Goal: Register for event/course

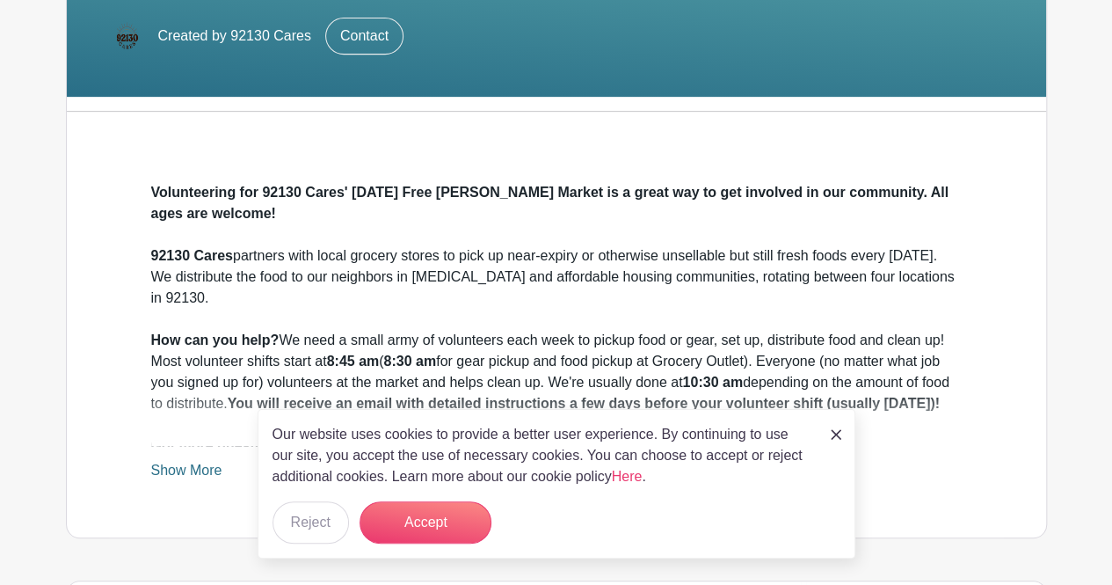
scroll to position [364, 0]
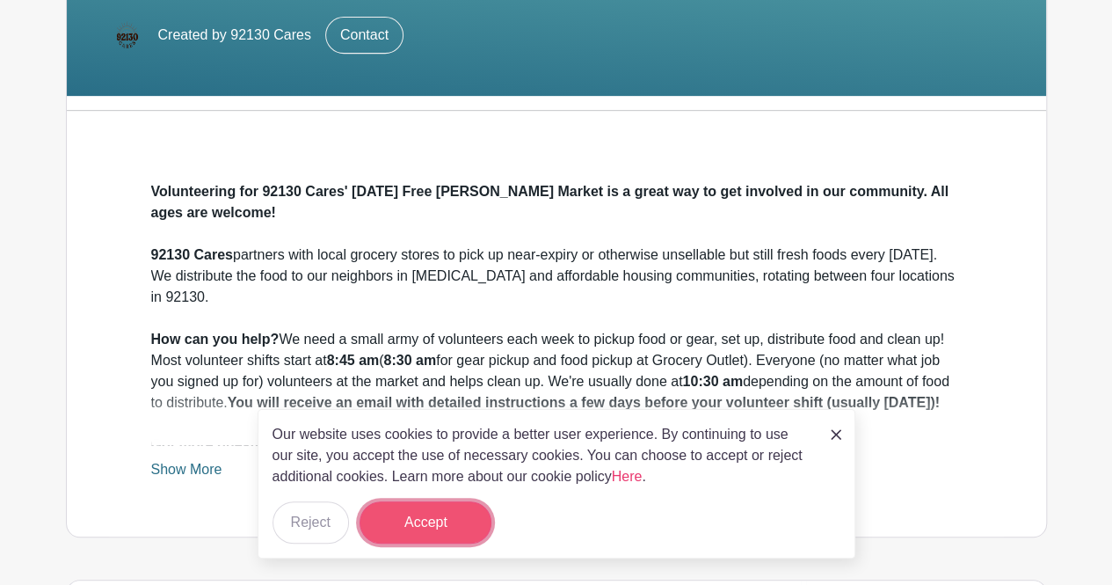
click at [457, 516] on button "Accept" at bounding box center [426, 522] width 132 height 42
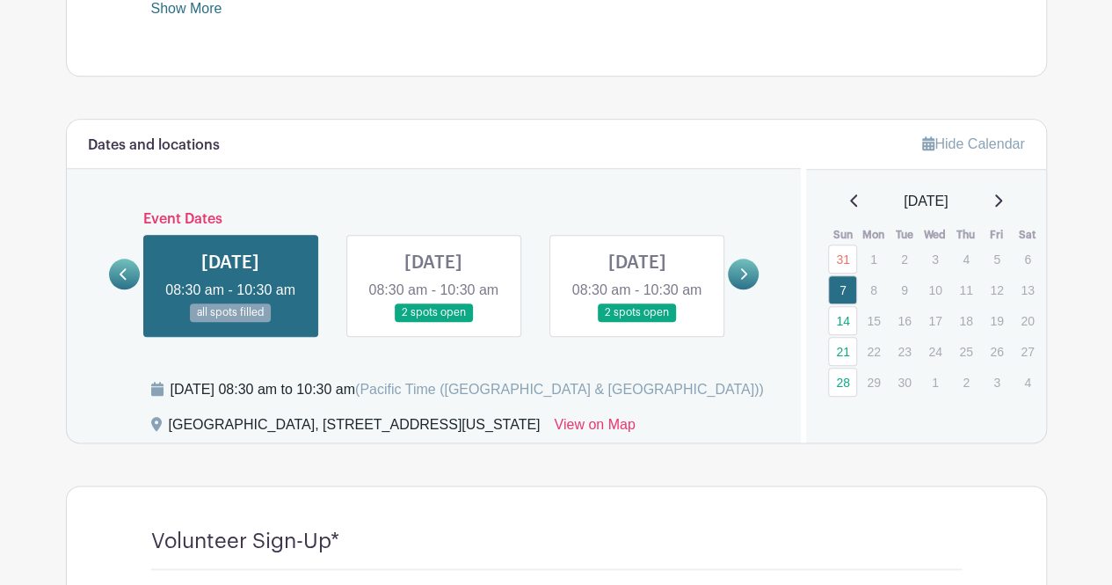
scroll to position [834, 0]
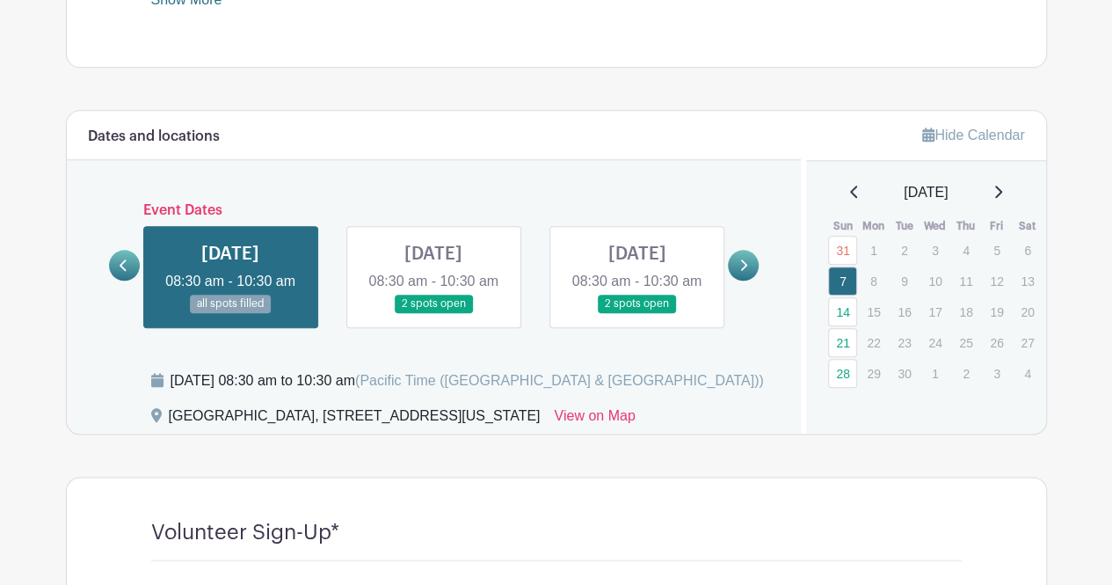
click at [748, 277] on link at bounding box center [743, 265] width 31 height 31
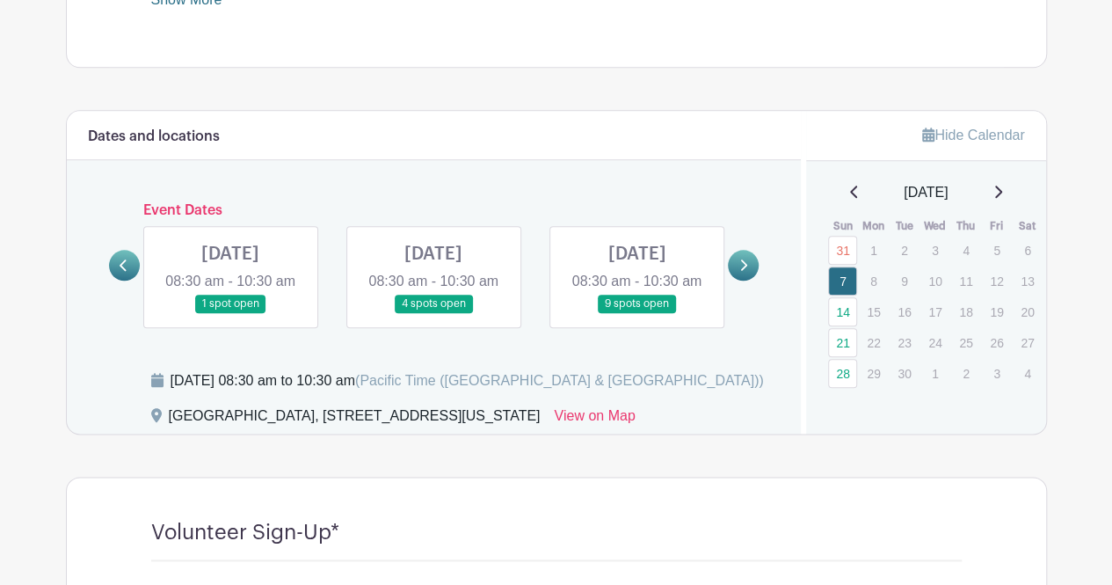
click at [748, 277] on link at bounding box center [743, 265] width 31 height 31
click at [230, 313] on link at bounding box center [230, 313] width 0 height 0
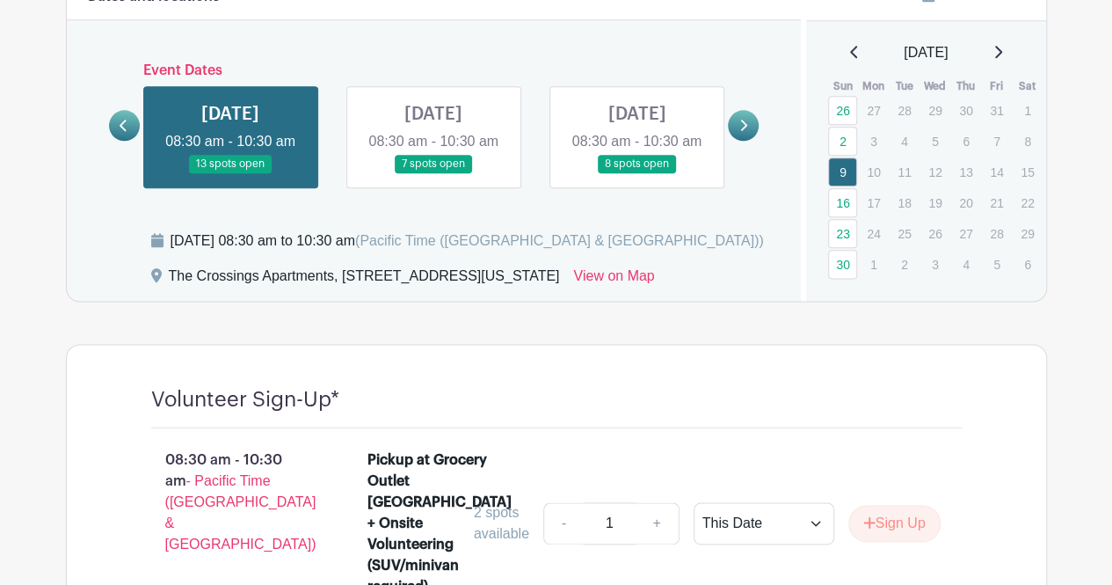
scroll to position [978, 0]
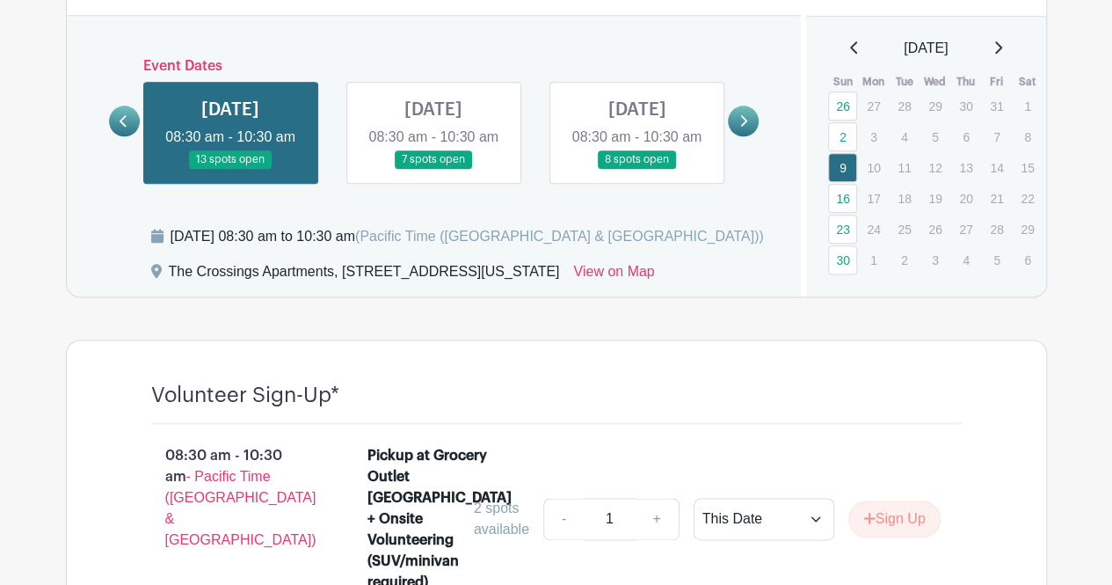
click at [434, 169] on link at bounding box center [434, 169] width 0 height 0
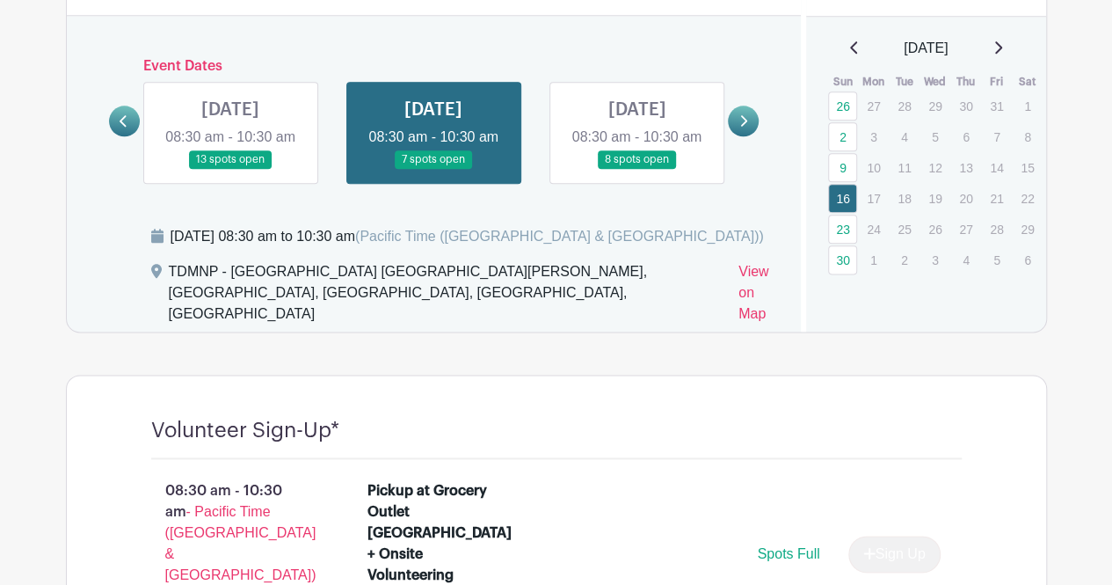
click at [637, 169] on link at bounding box center [637, 169] width 0 height 0
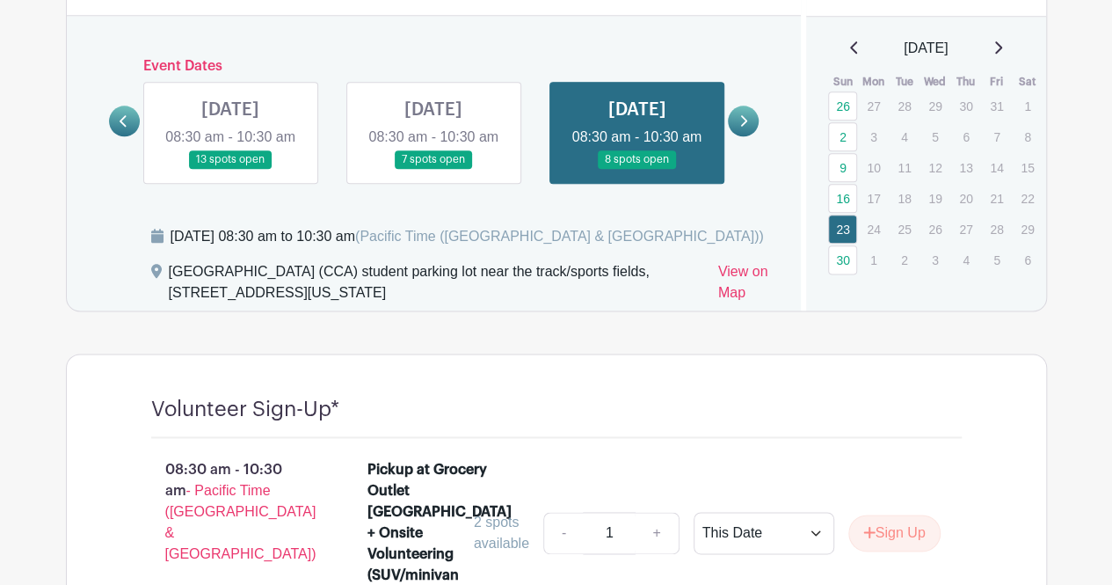
click at [230, 169] on link at bounding box center [230, 169] width 0 height 0
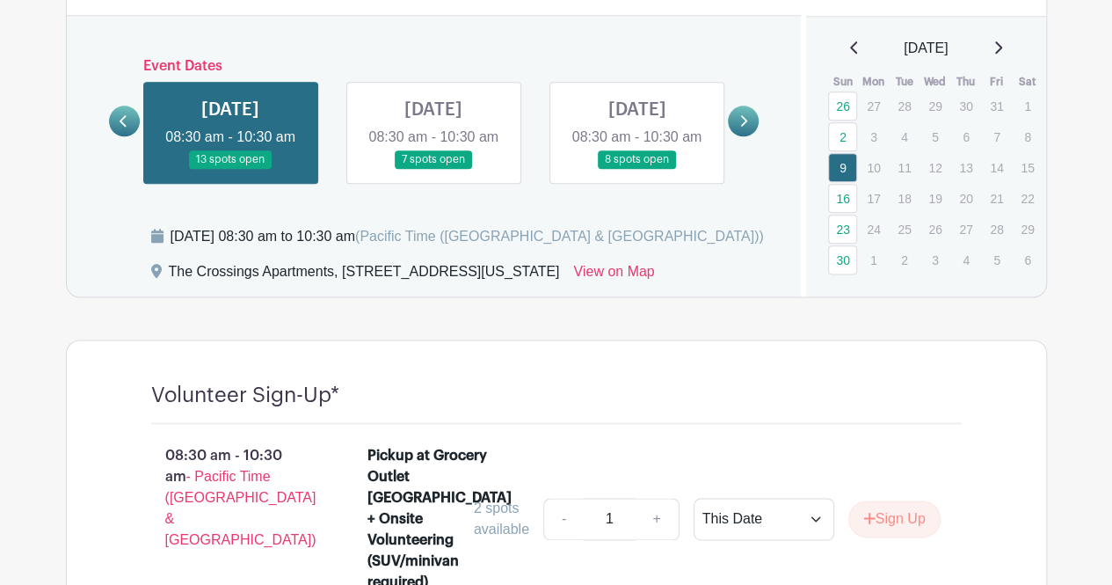
click at [116, 128] on link at bounding box center [124, 121] width 31 height 31
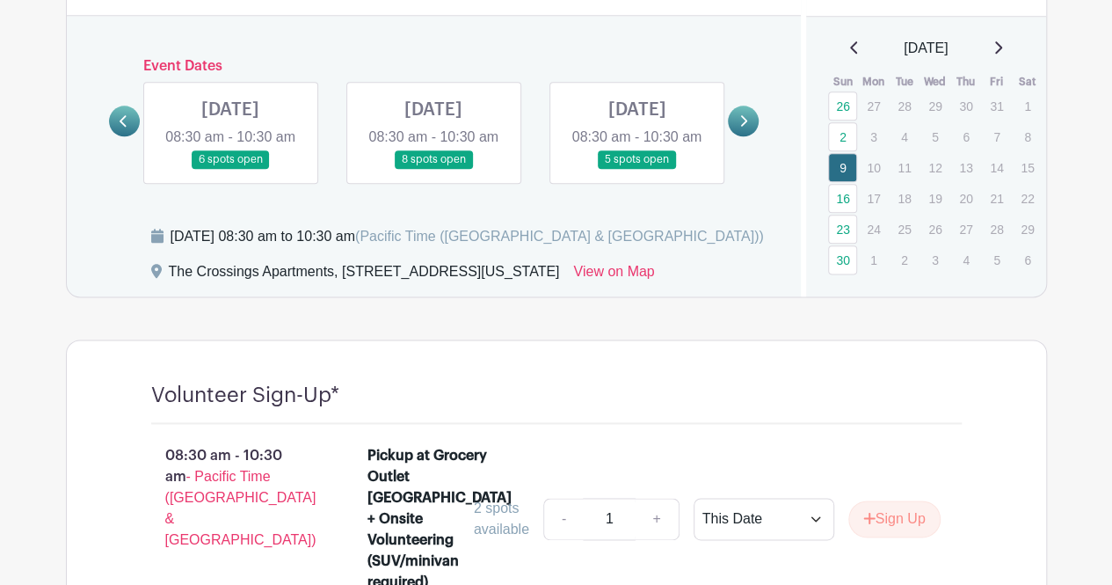
click at [434, 169] on link at bounding box center [434, 169] width 0 height 0
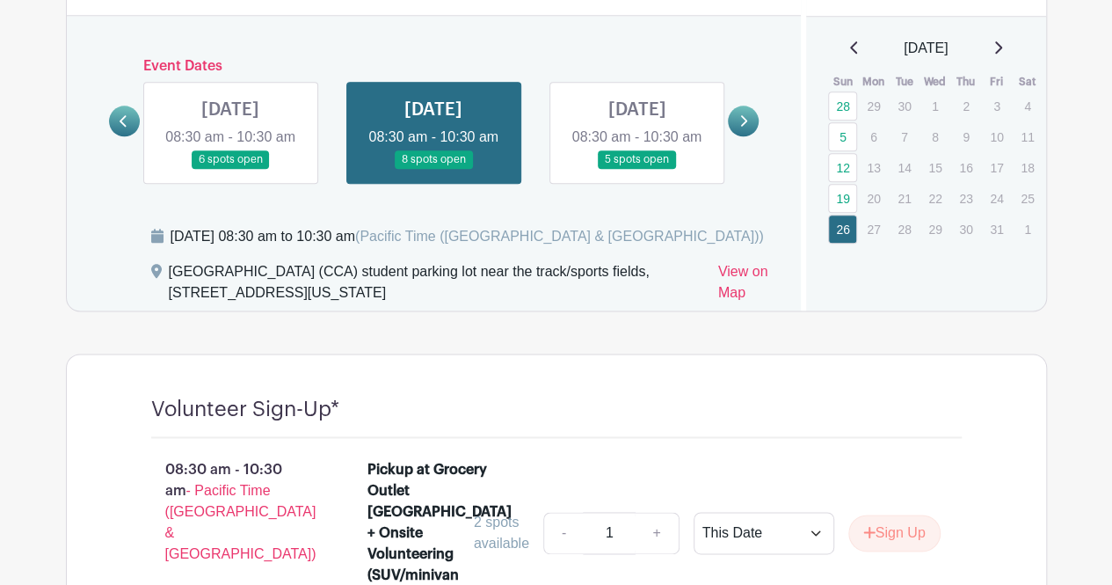
click at [637, 169] on link at bounding box center [637, 169] width 0 height 0
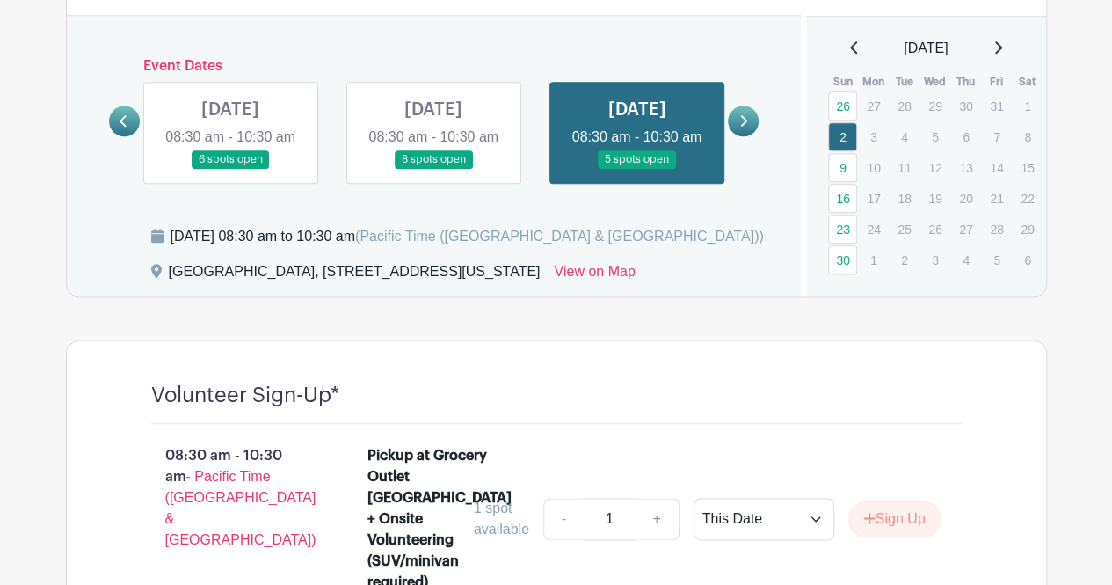
click at [743, 136] on link at bounding box center [743, 121] width 31 height 31
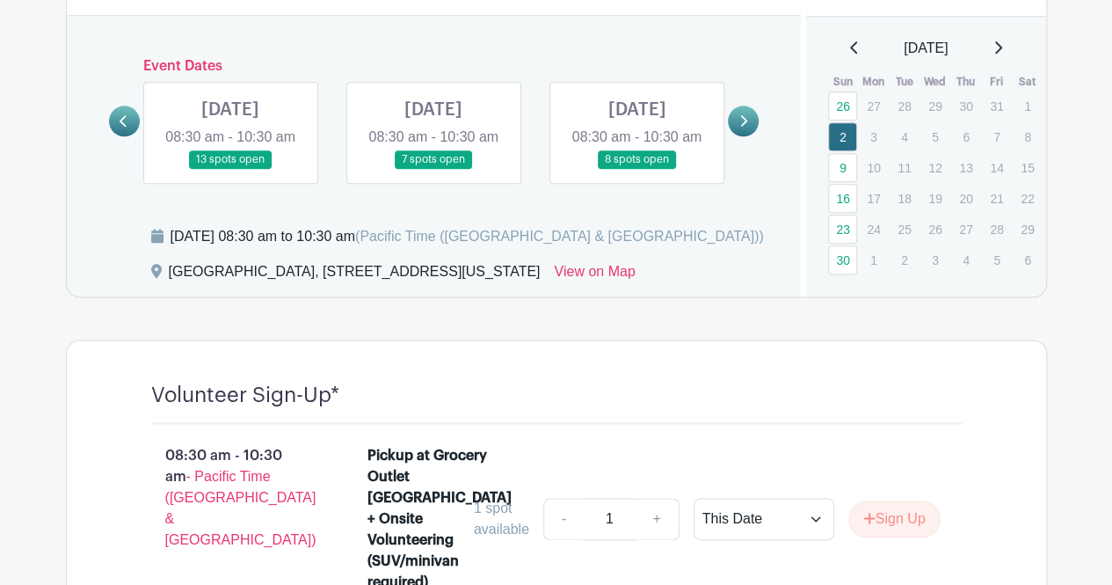
click at [230, 169] on link at bounding box center [230, 169] width 0 height 0
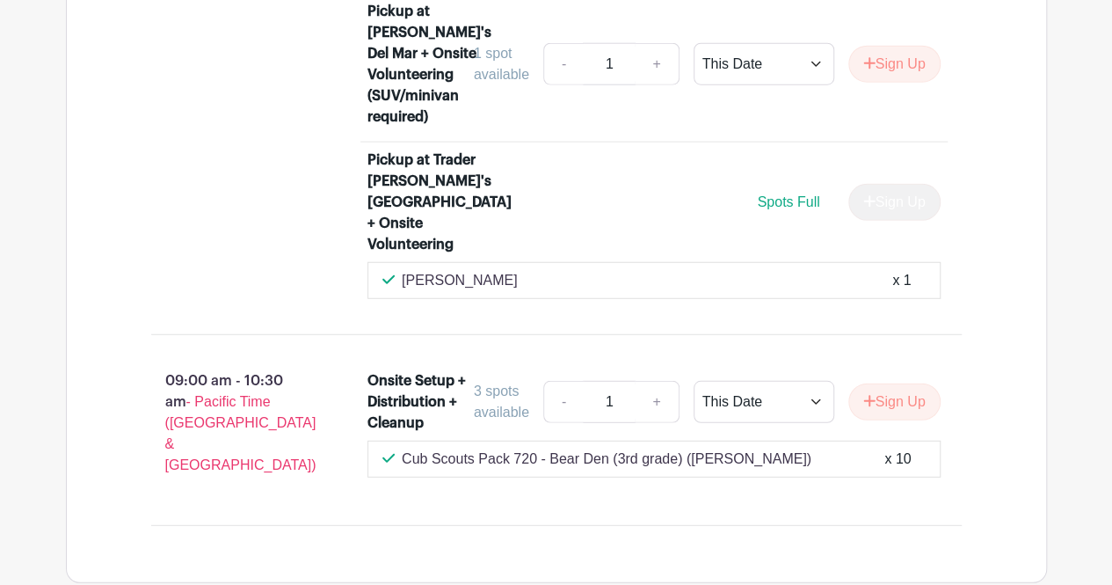
scroll to position [2267, 0]
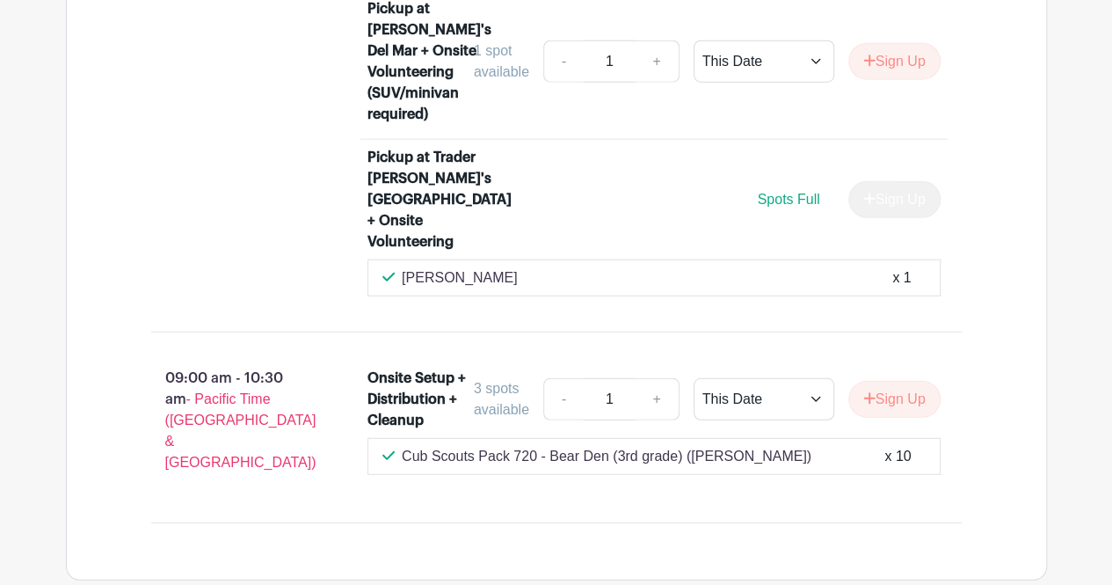
click at [543, 446] on p "Cub Scouts Pack 720 - Bear Den (3rd grade) ([PERSON_NAME])" at bounding box center [607, 456] width 410 height 21
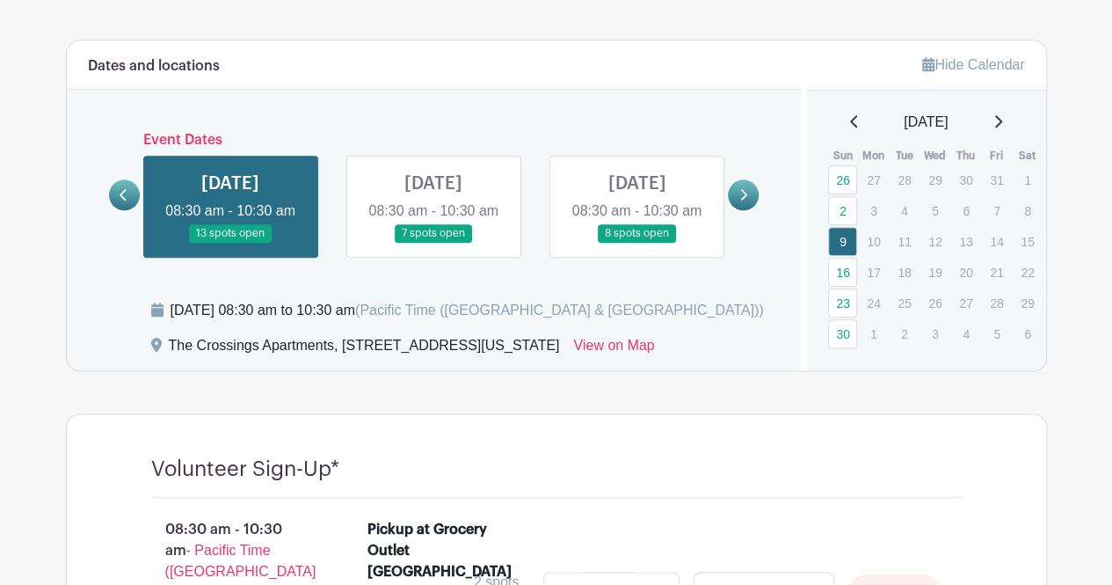
scroll to position [1009, 0]
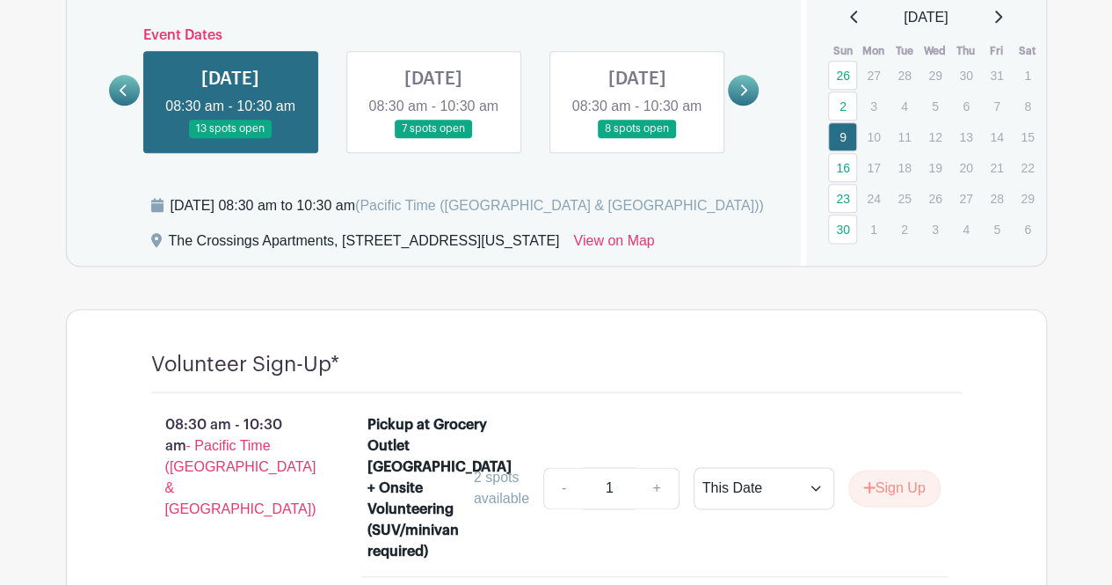
click at [434, 138] on link at bounding box center [434, 138] width 0 height 0
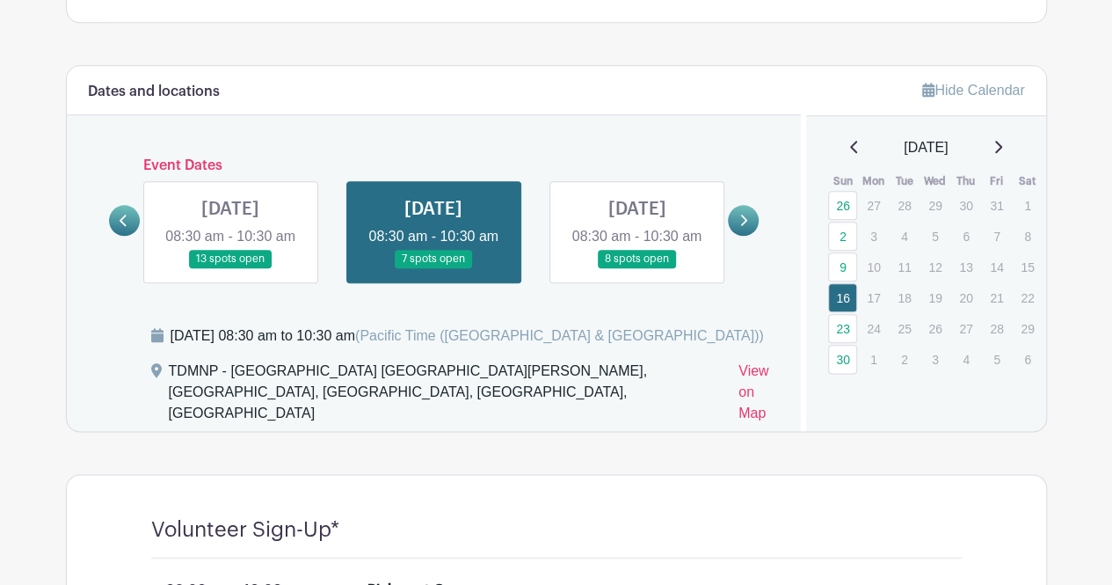
scroll to position [880, 0]
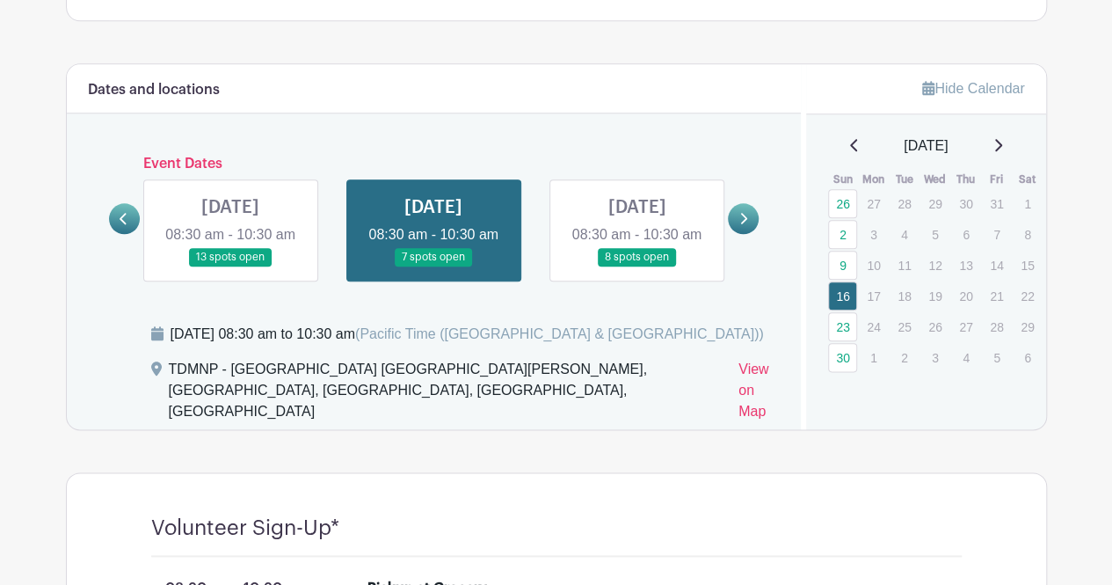
click at [116, 222] on link at bounding box center [124, 218] width 31 height 31
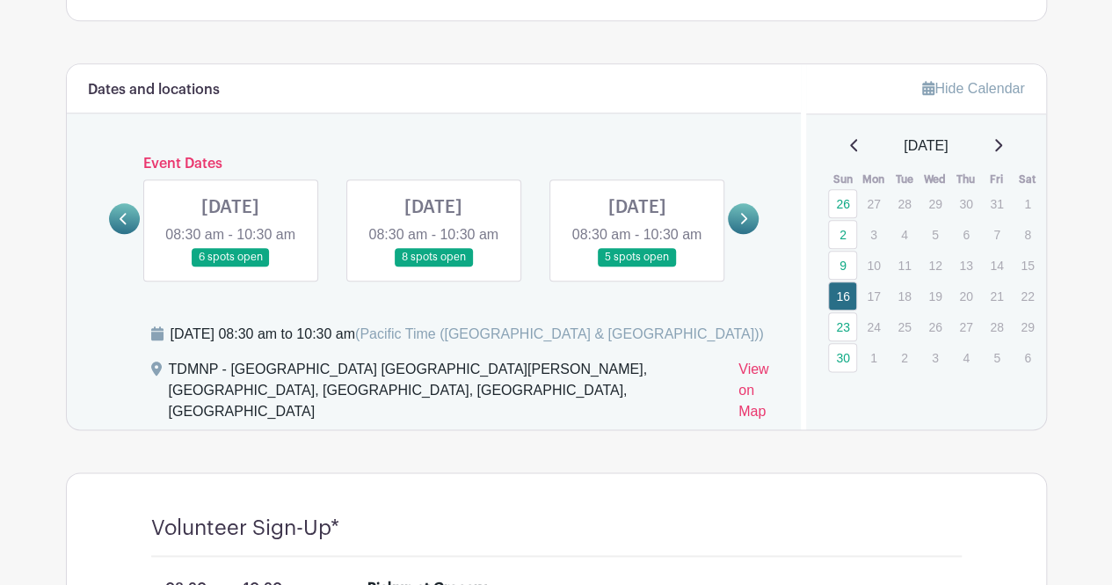
click at [434, 266] on link at bounding box center [434, 266] width 0 height 0
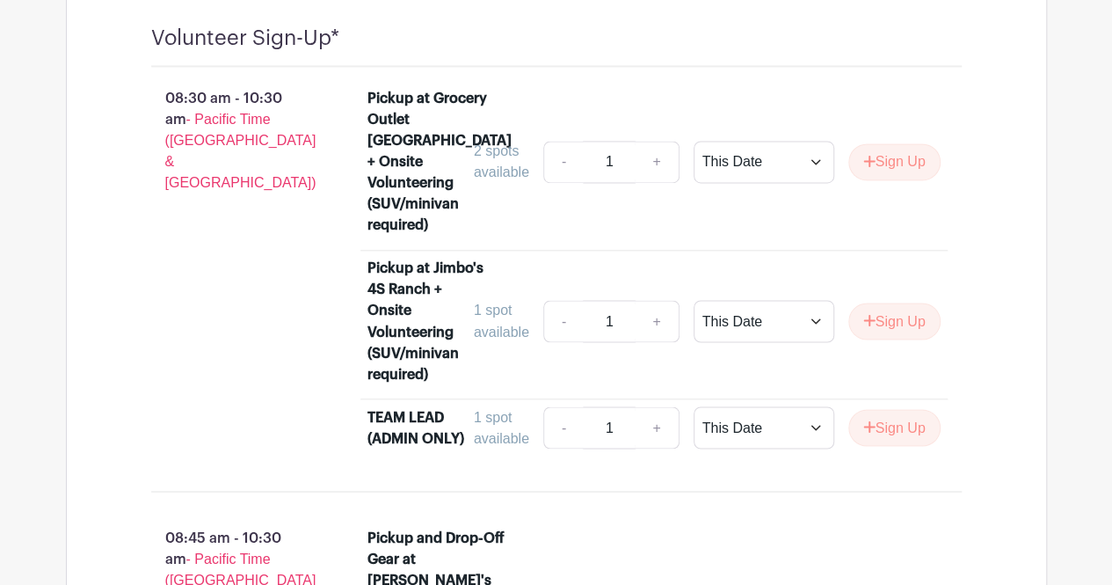
scroll to position [908, 0]
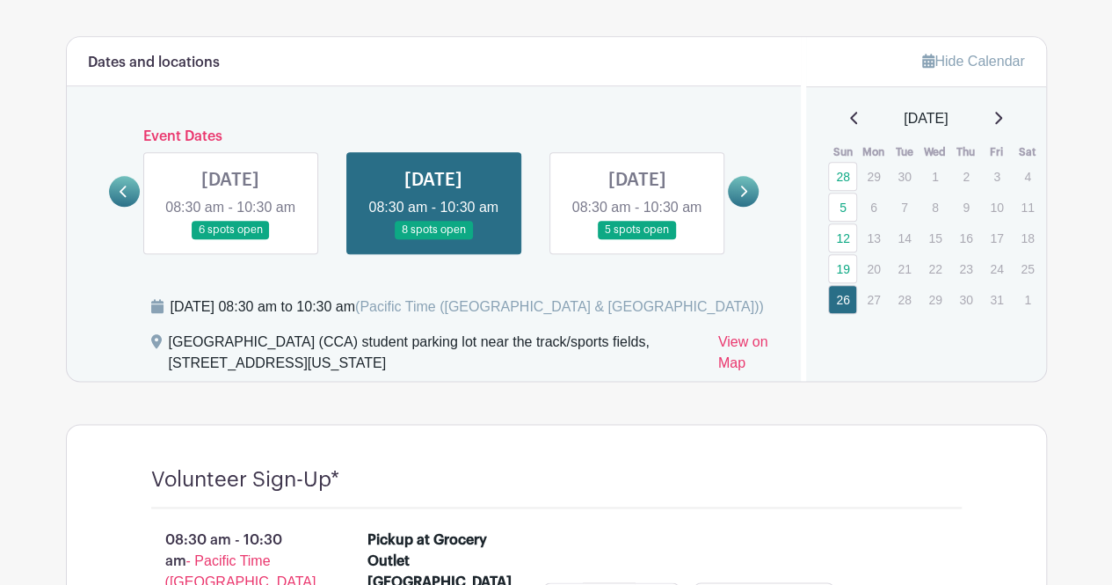
click at [637, 239] on link at bounding box center [637, 239] width 0 height 0
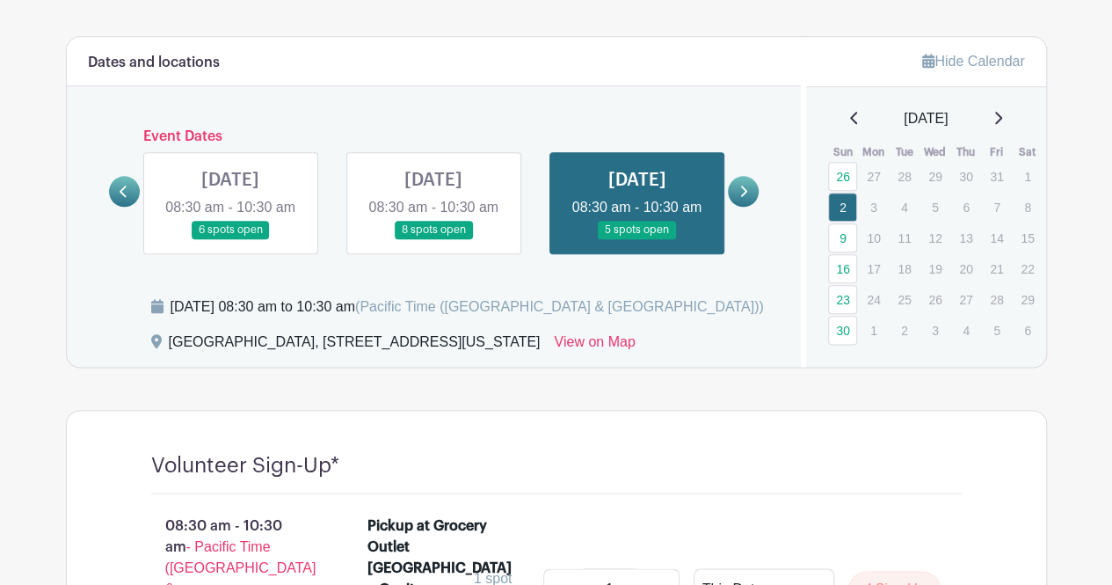
click at [749, 202] on link at bounding box center [743, 191] width 31 height 31
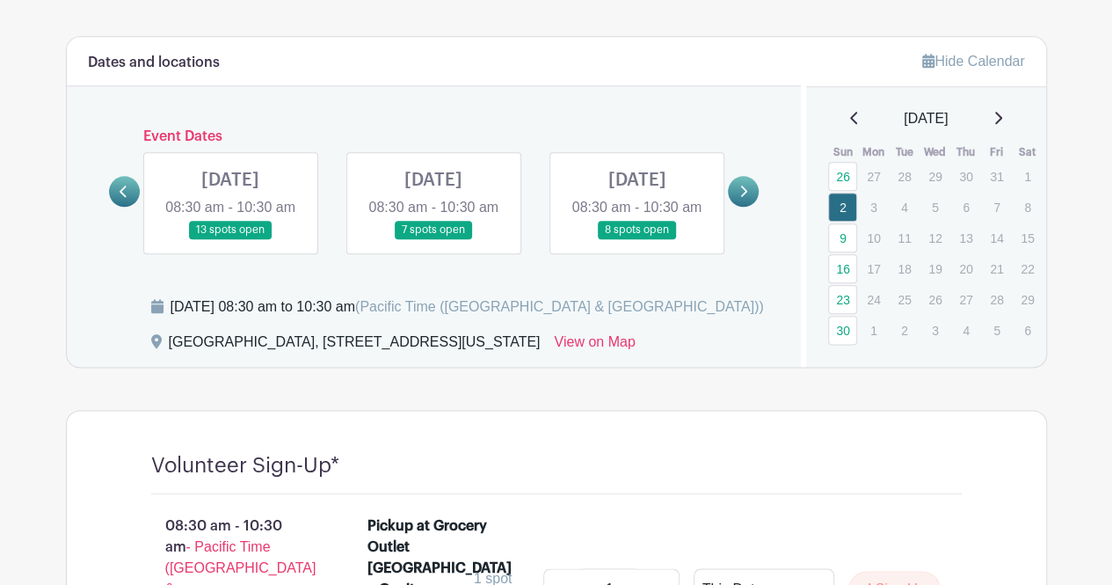
click at [230, 239] on link at bounding box center [230, 239] width 0 height 0
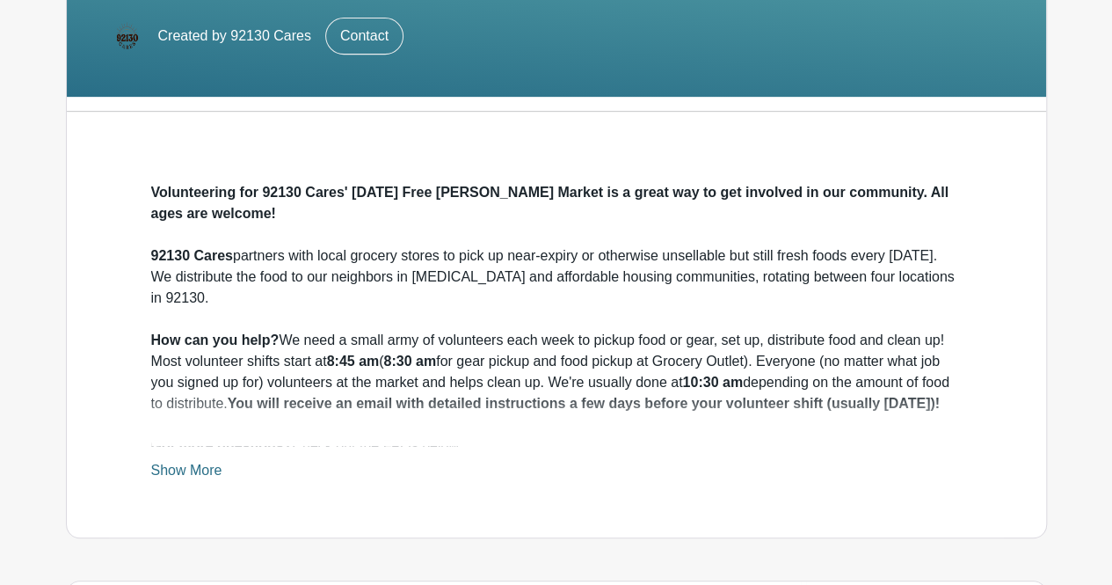
scroll to position [405, 0]
